Goal: Task Accomplishment & Management: Use online tool/utility

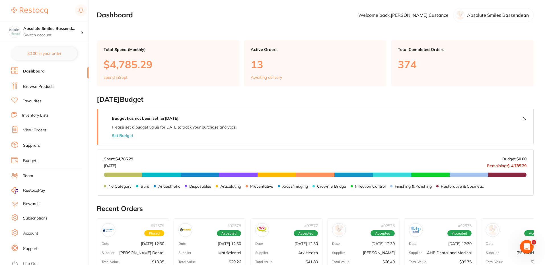
click at [36, 100] on link "Favourites" at bounding box center [31, 101] width 19 height 6
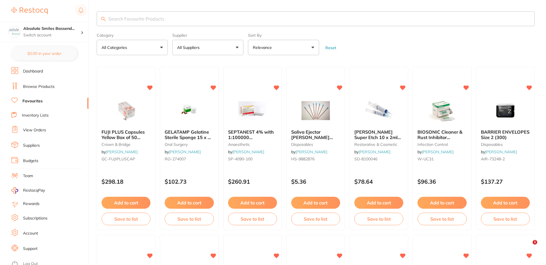
click at [142, 13] on input "search" at bounding box center [316, 18] width 438 height 15
click at [136, 18] on input "search" at bounding box center [315, 18] width 437 height 15
paste input "HS-9006155"
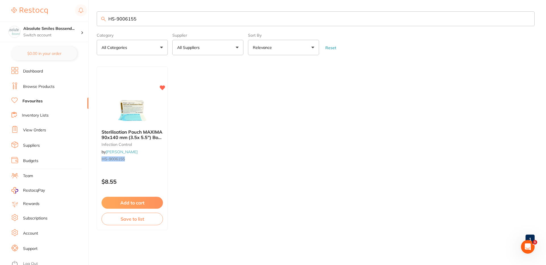
type input "HS-9006155"
